Goal: Information Seeking & Learning: Learn about a topic

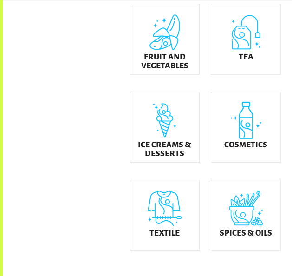
scroll to position [397, 0]
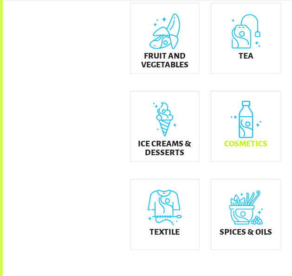
click at [227, 125] on div "Cosmetics" at bounding box center [245, 126] width 69 height 70
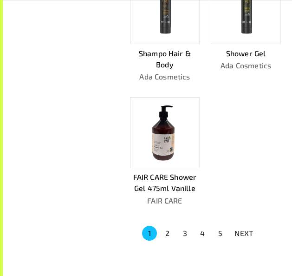
scroll to position [623, 0]
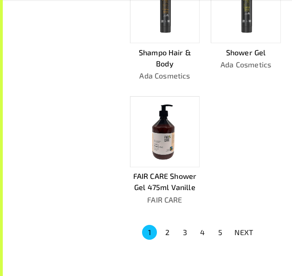
click at [170, 225] on button "2" at bounding box center [167, 232] width 15 height 15
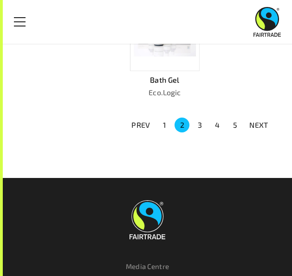
scroll to position [692, 0]
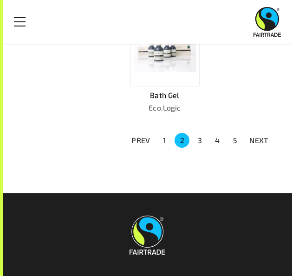
click at [166, 133] on li "1" at bounding box center [164, 140] width 18 height 15
click at [163, 140] on button "1" at bounding box center [164, 140] width 15 height 15
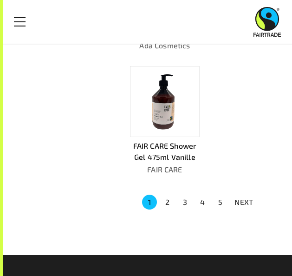
click at [171, 84] on img at bounding box center [165, 102] width 62 height 62
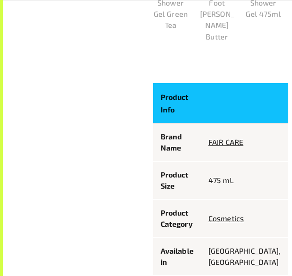
scroll to position [419, 0]
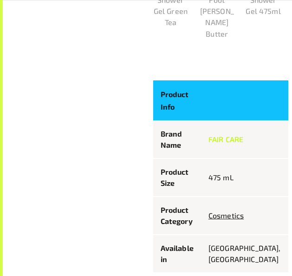
click at [235, 135] on link "FAIR CARE" at bounding box center [225, 139] width 35 height 9
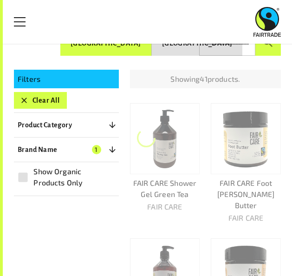
scroll to position [109, 0]
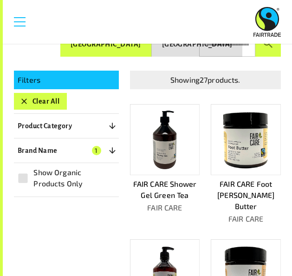
click at [17, 23] on link "Menu" at bounding box center [19, 21] width 23 height 23
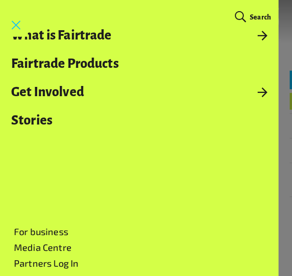
click at [17, 19] on link "Menu" at bounding box center [16, 24] width 23 height 23
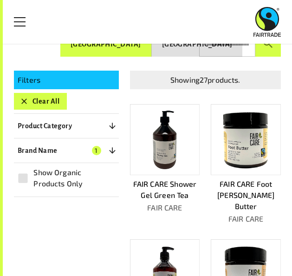
scroll to position [0, 0]
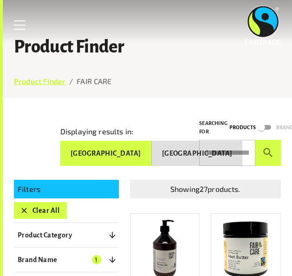
click at [39, 82] on link "Product Finder" at bounding box center [40, 81] width 52 height 9
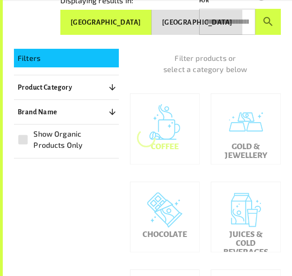
scroll to position [148, 0]
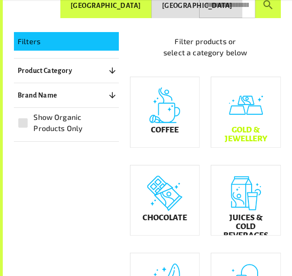
click at [254, 123] on div "Gold & Jewellery" at bounding box center [245, 112] width 69 height 70
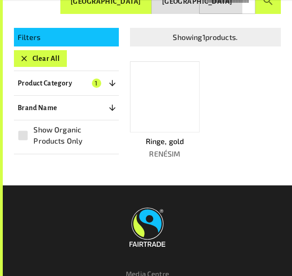
scroll to position [154, 0]
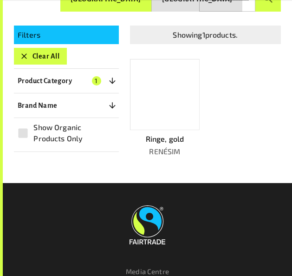
click at [170, 105] on div at bounding box center [165, 94] width 70 height 71
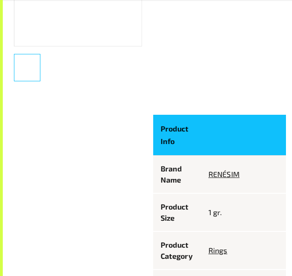
scroll to position [213, 0]
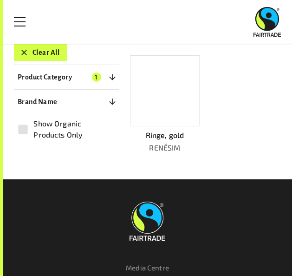
scroll to position [154, 0]
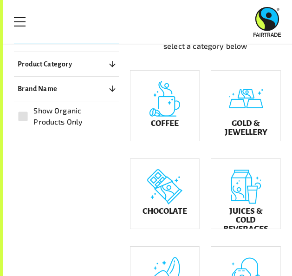
scroll to position [148, 0]
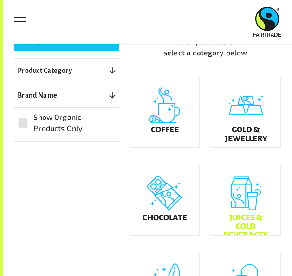
click at [257, 194] on div "Juices & Cold Beverages" at bounding box center [245, 200] width 69 height 70
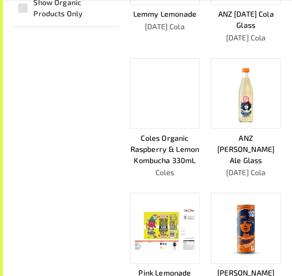
scroll to position [281, 0]
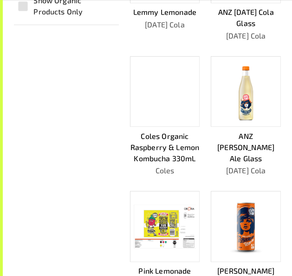
click at [183, 179] on div "Pink Lemonade Cans Karma Cola" at bounding box center [159, 237] width 81 height 123
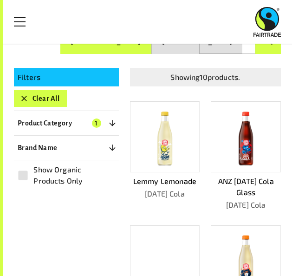
scroll to position [0, 0]
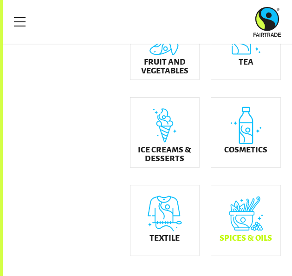
scroll to position [383, 0]
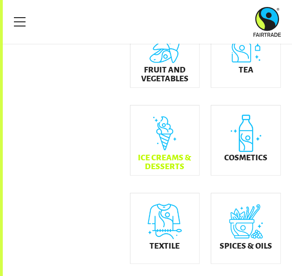
click at [169, 128] on div "Ice Creams & Desserts" at bounding box center [164, 140] width 69 height 70
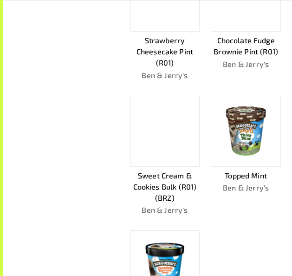
scroll to position [511, 0]
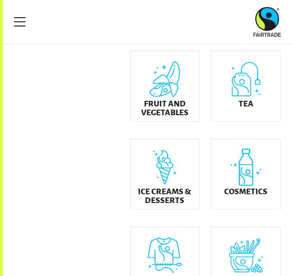
scroll to position [347, 0]
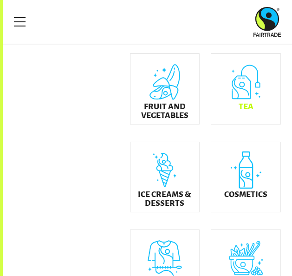
click at [240, 110] on div "Tea" at bounding box center [245, 89] width 69 height 70
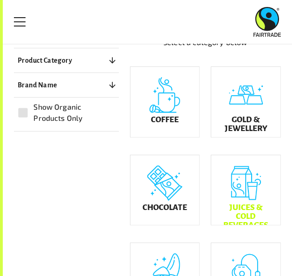
scroll to position [154, 0]
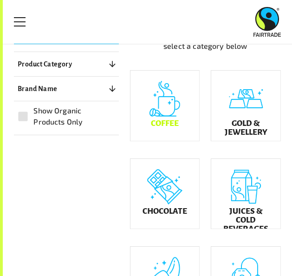
click at [160, 118] on div "Coffee" at bounding box center [164, 106] width 69 height 70
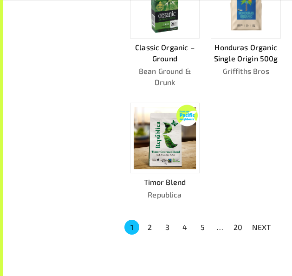
scroll to position [685, 0]
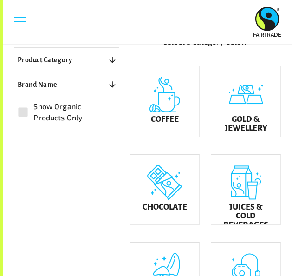
scroll to position [154, 0]
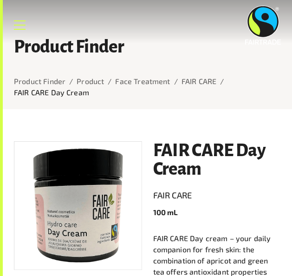
click at [22, 21] on link "Menu" at bounding box center [19, 24] width 23 height 23
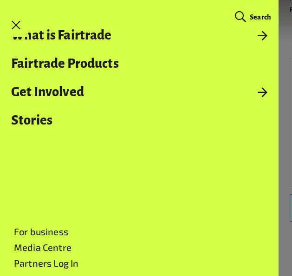
scroll to position [96, 0]
click at [22, 28] on link "Menu" at bounding box center [16, 24] width 23 height 23
